Goal: Task Accomplishment & Management: Use online tool/utility

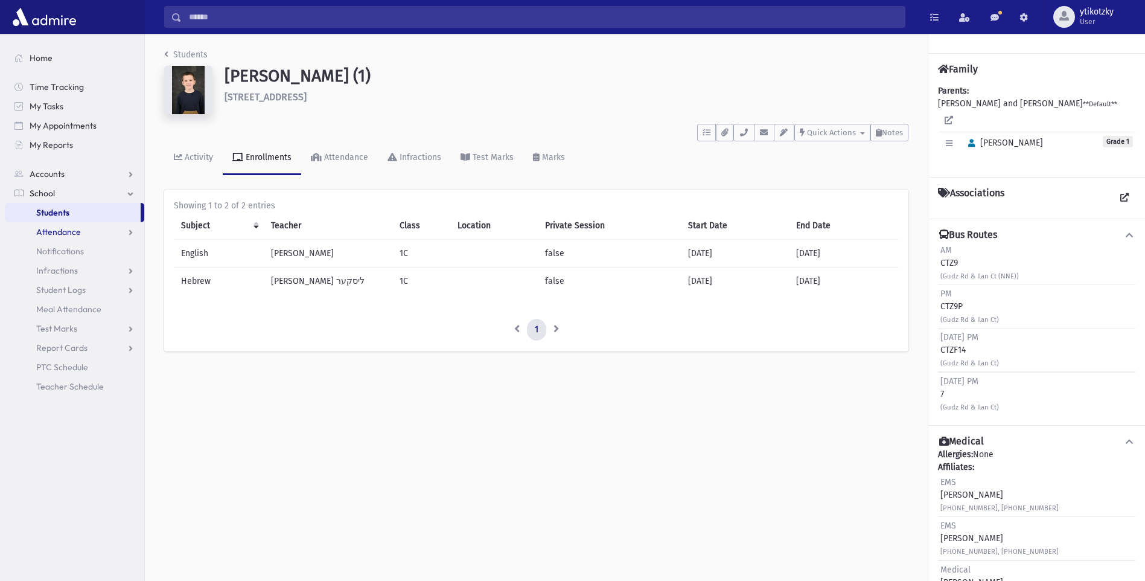
click at [83, 230] on link "Attendance" at bounding box center [74, 231] width 139 height 19
click at [91, 248] on link "Entry" at bounding box center [74, 250] width 139 height 19
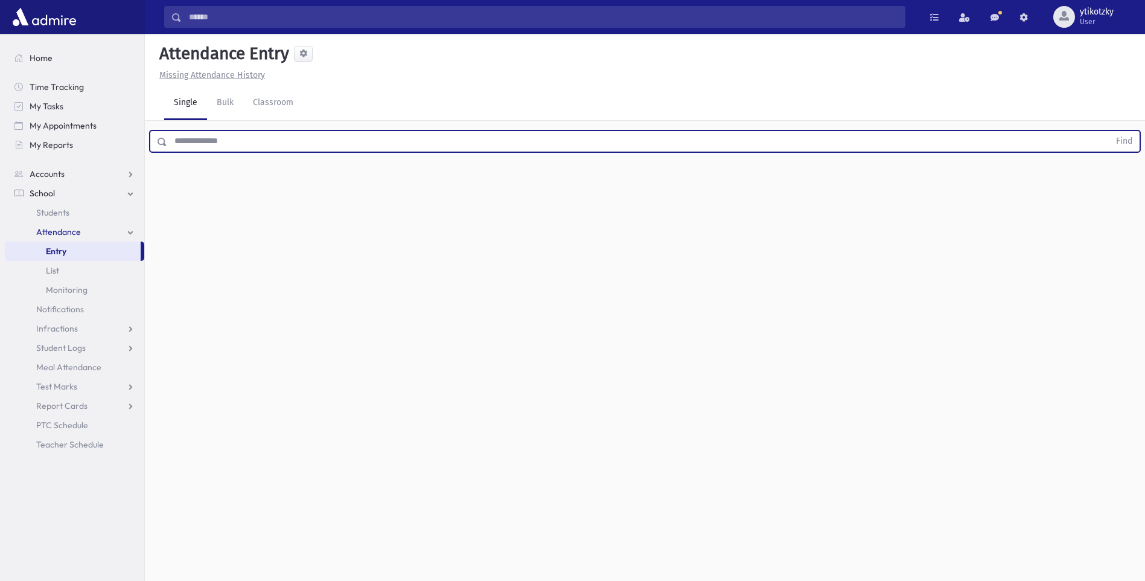
click at [261, 143] on input "text" at bounding box center [638, 141] width 942 height 22
type input "*****"
click at [1109, 131] on button "Find" at bounding box center [1124, 141] width 31 height 21
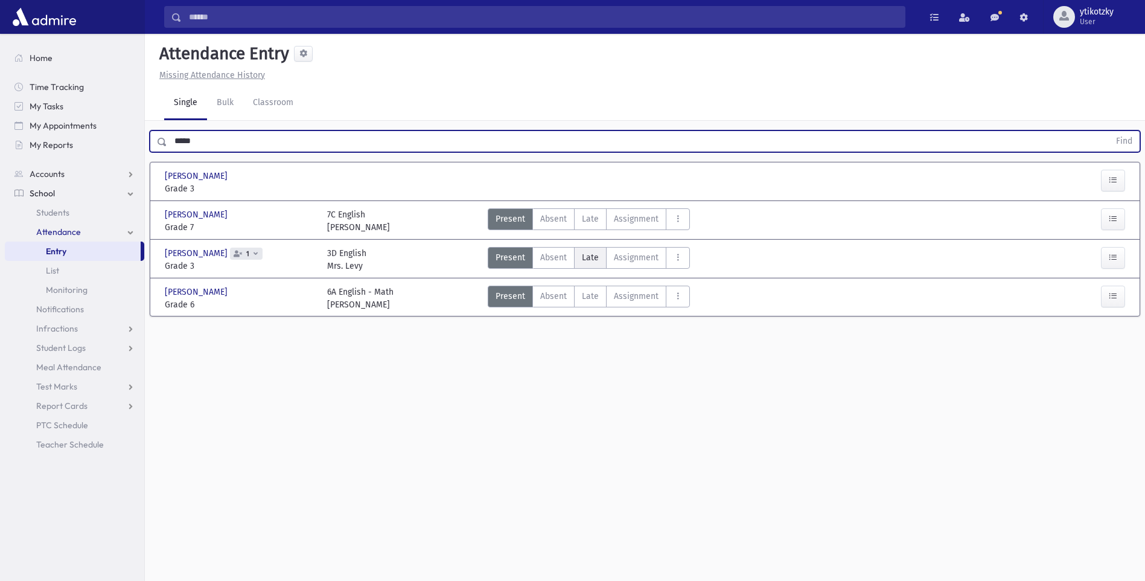
click at [596, 259] on span "Late" at bounding box center [590, 257] width 17 height 13
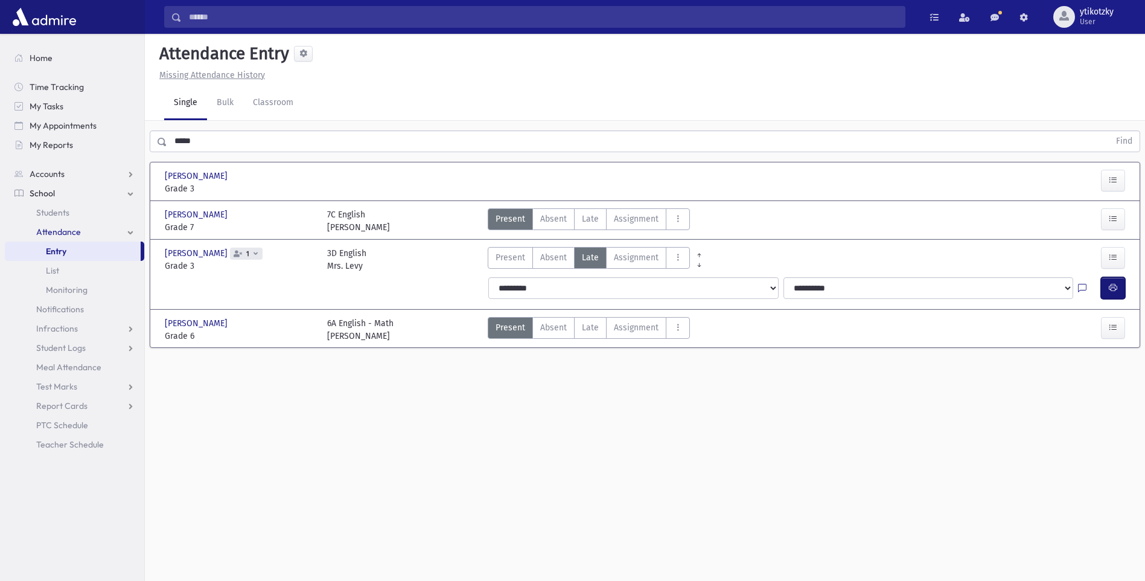
click at [1109, 283] on icon "button" at bounding box center [1113, 287] width 8 height 10
